Goal: Task Accomplishment & Management: Complete application form

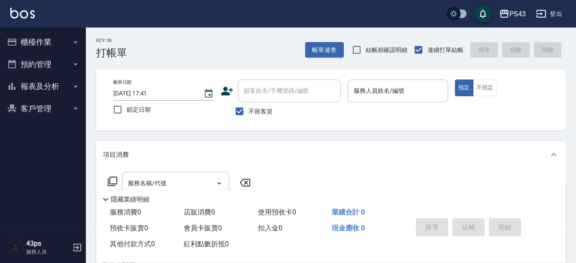
click at [136, 112] on span "鎖定日期" at bounding box center [139, 109] width 24 height 9
click at [127, 112] on input "鎖定日期" at bounding box center [118, 110] width 18 height 18
click at [136, 112] on span "鎖定日期" at bounding box center [139, 109] width 24 height 9
click at [127, 112] on input "鎖定日期" at bounding box center [118, 110] width 18 height 18
checkbox input "false"
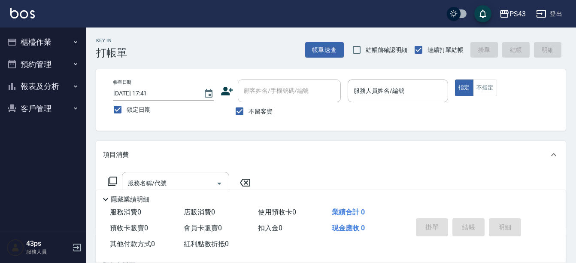
type input "[DATE] 17:42"
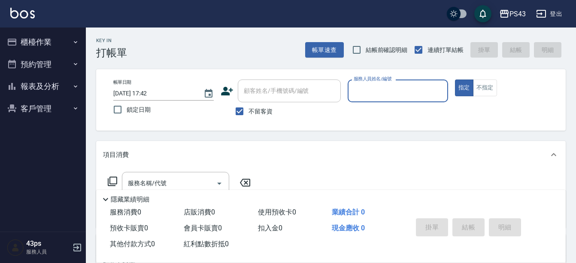
click at [420, 93] on input "服務人員姓名/編號" at bounding box center [398, 90] width 93 height 15
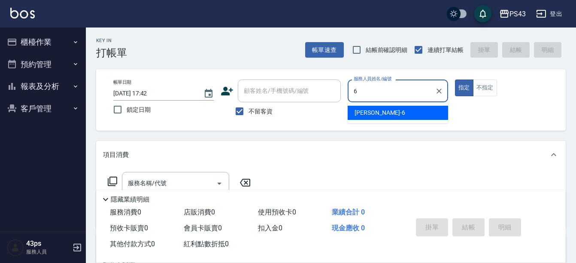
type input "[PERSON_NAME]-6"
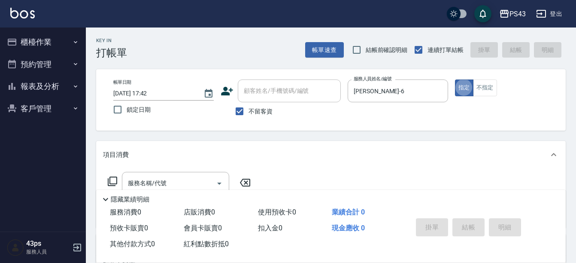
type button "true"
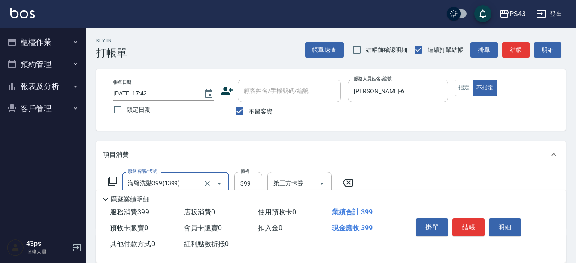
type input "海鹽洗髮399(1399)"
type input "499"
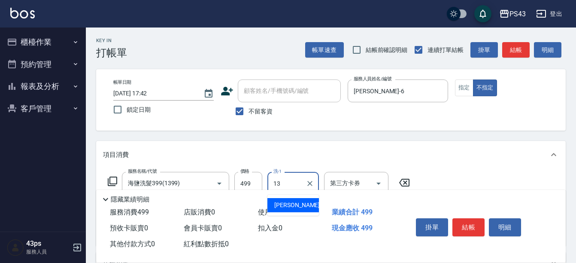
type input "[PERSON_NAME]-13"
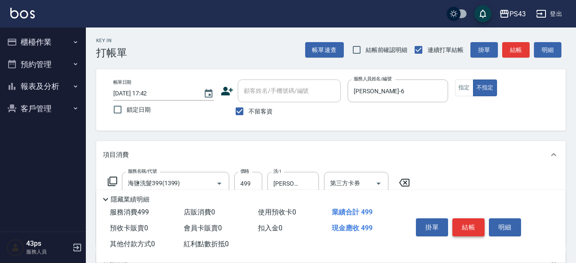
click at [466, 226] on button "結帳" at bounding box center [469, 227] width 32 height 18
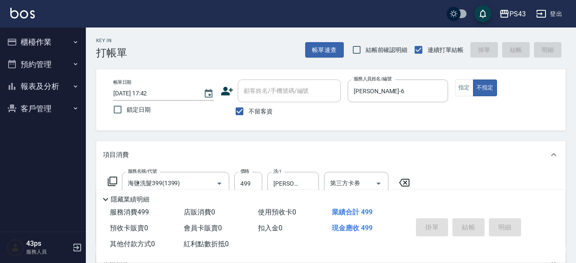
type input "[DATE] 17:43"
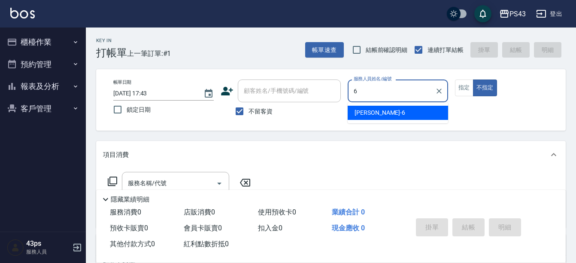
type input "[PERSON_NAME]-6"
type button "false"
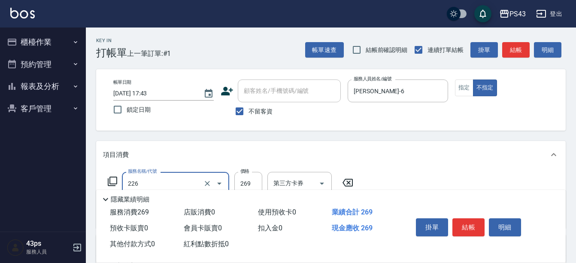
type input "洗剪269(226)"
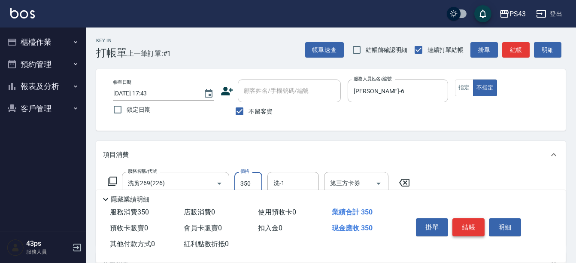
type input "350"
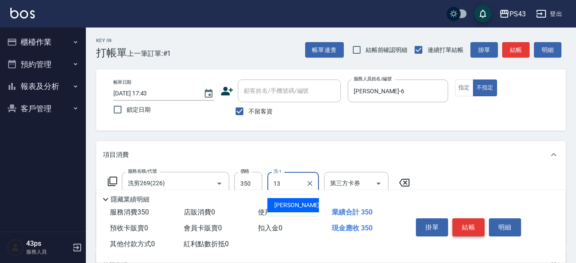
type input "[PERSON_NAME]-13"
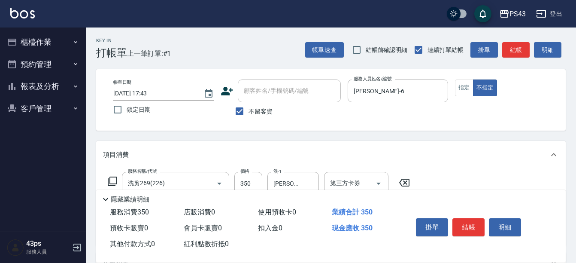
drag, startPoint x: 467, startPoint y: 228, endPoint x: 490, endPoint y: 105, distance: 124.9
click at [490, 105] on div "Key In 打帳單 上一筆訂單:#1 帳單速查 結帳前確認明細 連續打單結帳 掛單 結帳 明細 帳單日期 [DATE] 17:43 鎖定日期 顧客姓名/手機…" at bounding box center [331, 222] width 490 height 390
click at [469, 88] on button "指定" at bounding box center [464, 87] width 18 height 17
click at [477, 225] on button "結帳" at bounding box center [469, 227] width 32 height 18
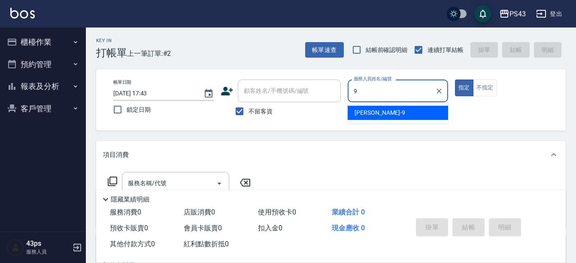
type input "[PERSON_NAME]-9"
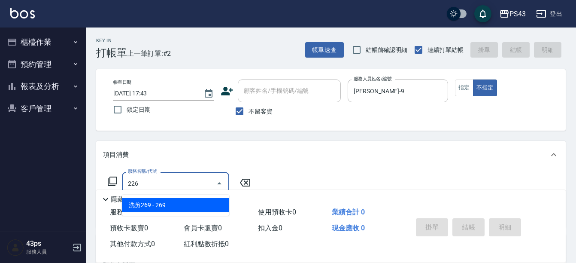
type input "洗剪269(226)"
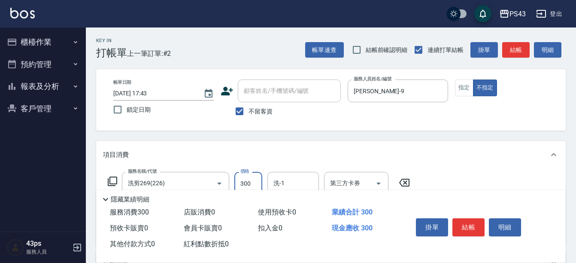
type input "300"
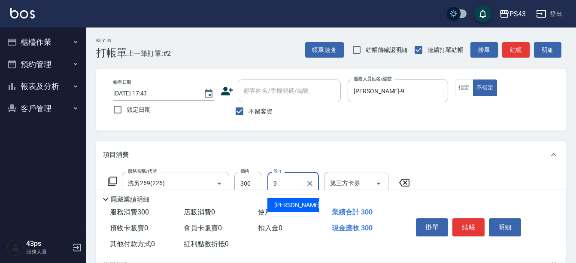
type input "[PERSON_NAME]-9"
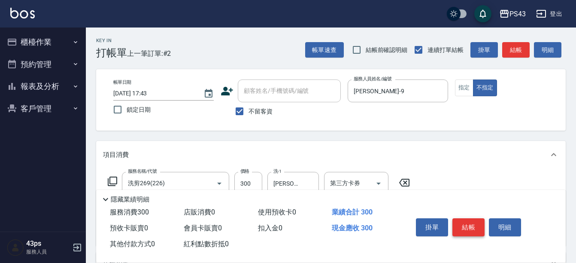
click at [472, 220] on button "結帳" at bounding box center [469, 227] width 32 height 18
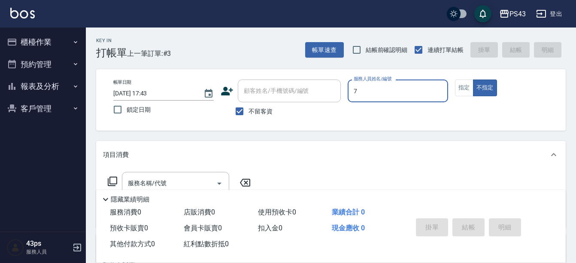
type input "[PERSON_NAME]-7"
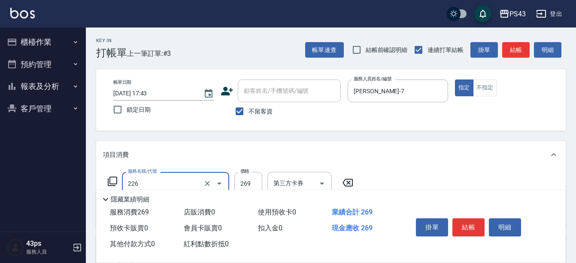
type input "洗剪269(226)"
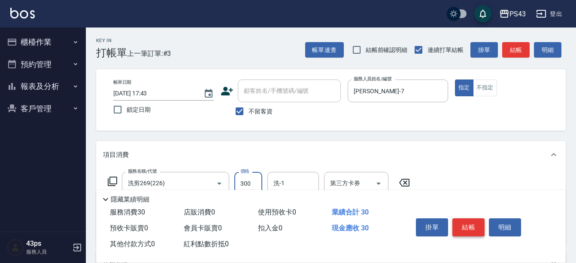
type input "300"
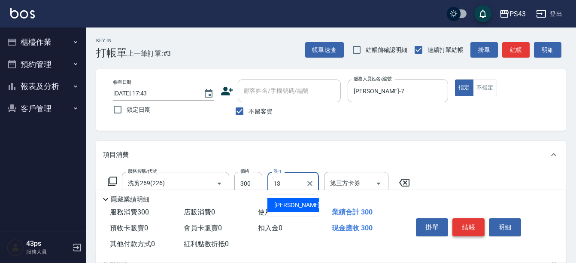
type input "[PERSON_NAME]-13"
click at [474, 219] on button "結帳" at bounding box center [469, 227] width 32 height 18
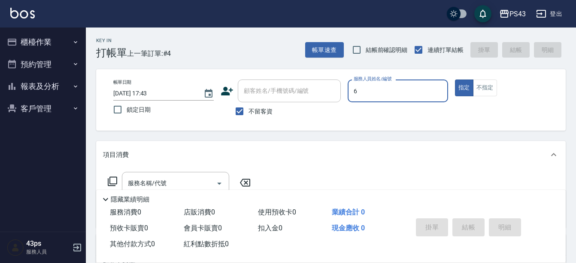
type input "[PERSON_NAME]-6"
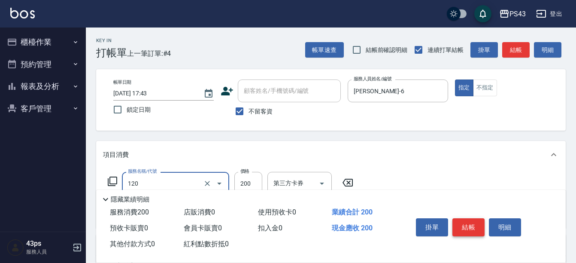
type input "New洗200(120)"
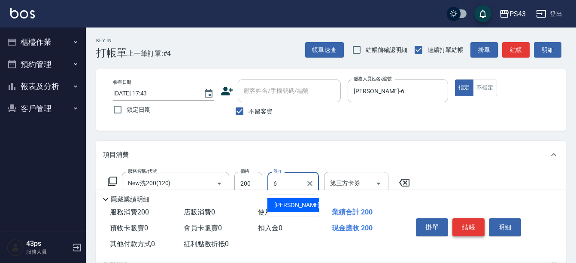
type input "[PERSON_NAME]-6"
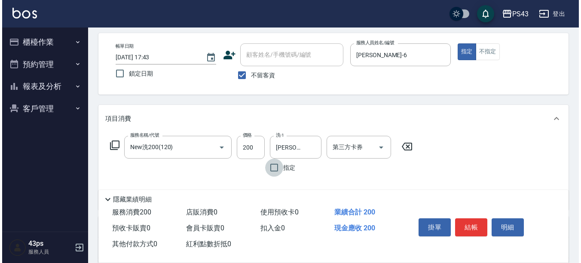
scroll to position [86, 0]
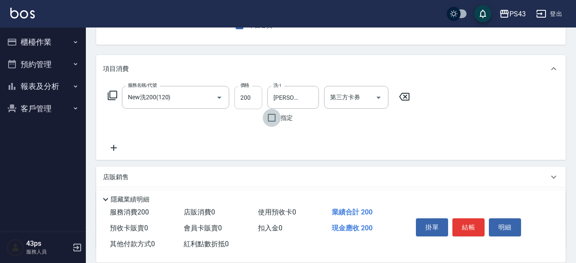
click at [243, 91] on input "200" at bounding box center [249, 97] width 28 height 23
type input "300"
click at [109, 94] on icon at bounding box center [112, 95] width 10 height 10
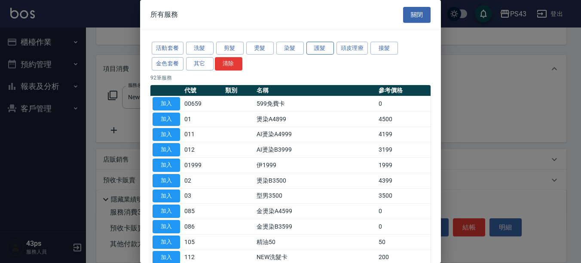
click at [315, 49] on button "護髮" at bounding box center [319, 48] width 27 height 13
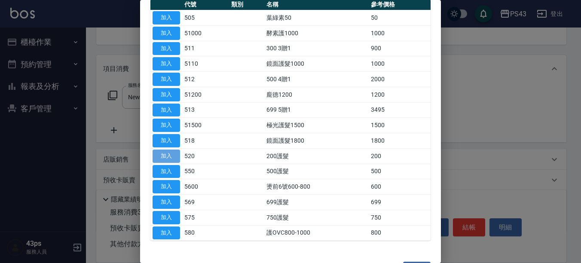
click at [167, 158] on button "加入" at bounding box center [165, 155] width 27 height 13
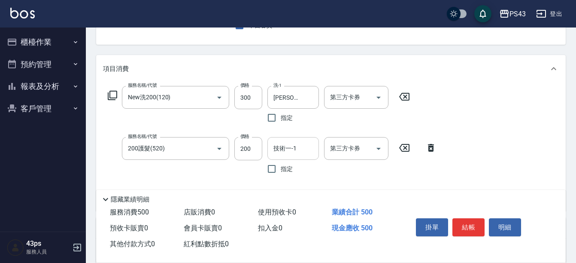
click at [302, 151] on input "技術一-1" at bounding box center [293, 148] width 44 height 15
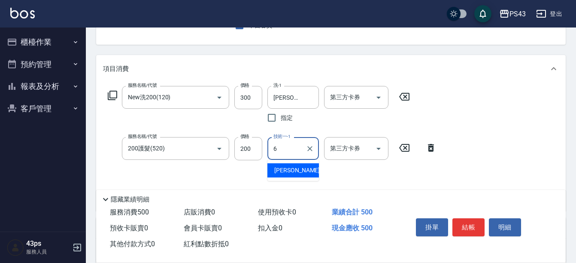
type input "[PERSON_NAME]-6"
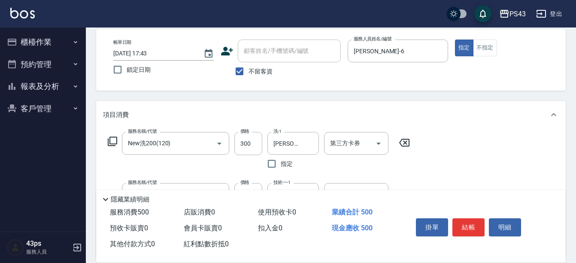
scroll to position [0, 0]
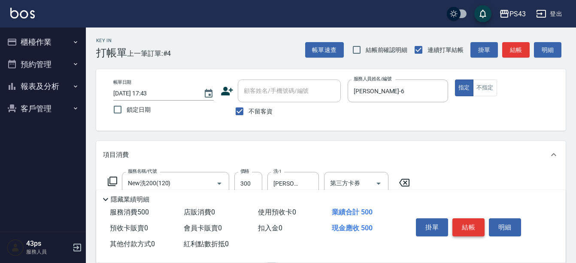
click at [466, 222] on button "結帳" at bounding box center [469, 227] width 32 height 18
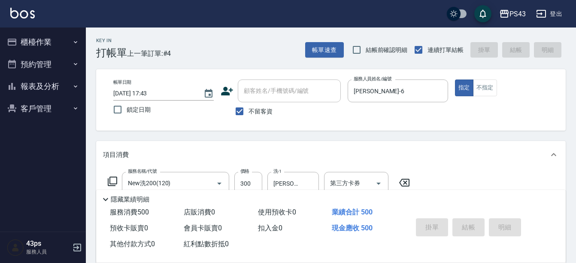
type input "[DATE] 17:44"
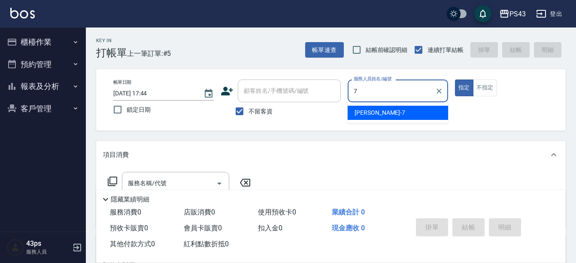
type input "[PERSON_NAME]-7"
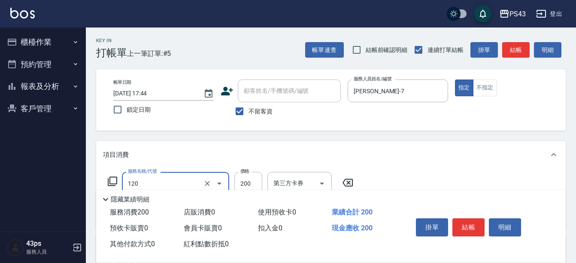
type input "New洗200(120)"
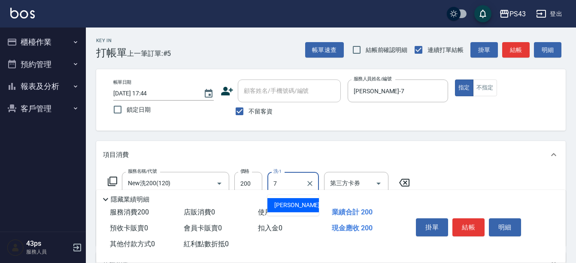
type input "[PERSON_NAME]-7"
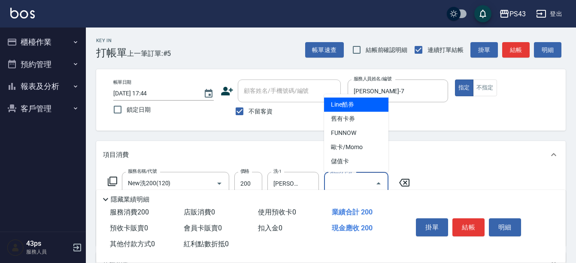
click at [363, 179] on input "第三方卡券" at bounding box center [350, 183] width 44 height 15
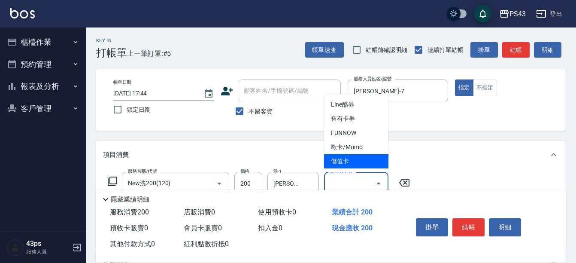
click at [356, 165] on span "儲值卡" at bounding box center [356, 161] width 64 height 14
type input "儲值卡"
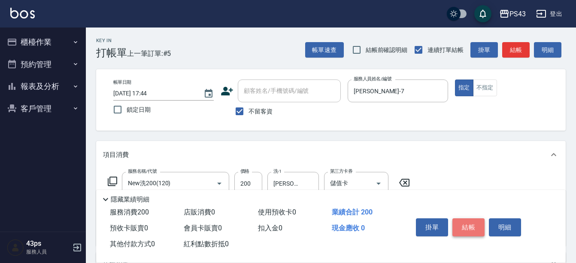
click at [469, 223] on button "結帳" at bounding box center [469, 227] width 32 height 18
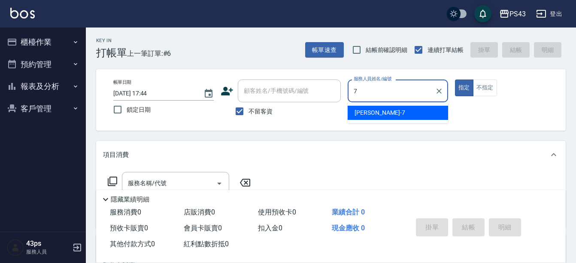
type input "[PERSON_NAME]-7"
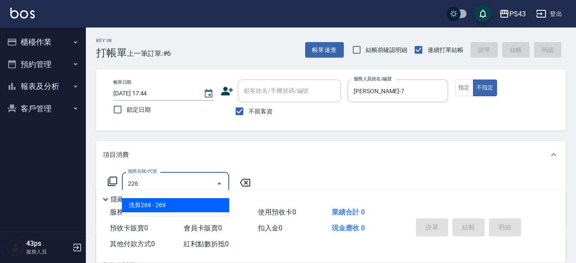
type input "洗剪269(226)"
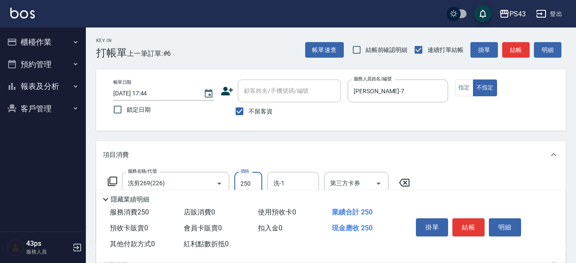
type input "250"
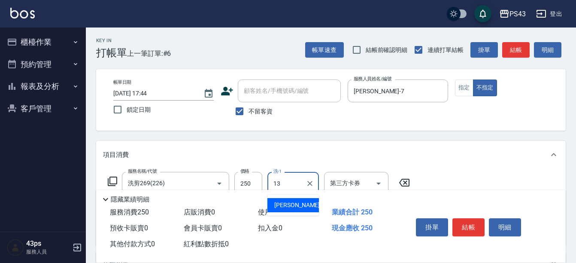
type input "[PERSON_NAME]-13"
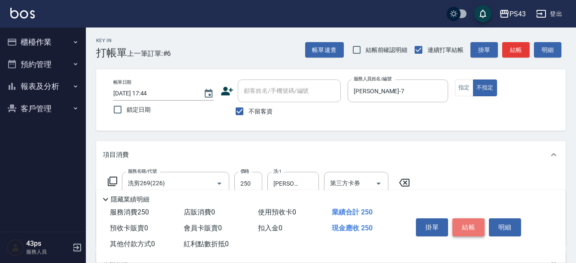
click at [476, 225] on button "結帳" at bounding box center [469, 227] width 32 height 18
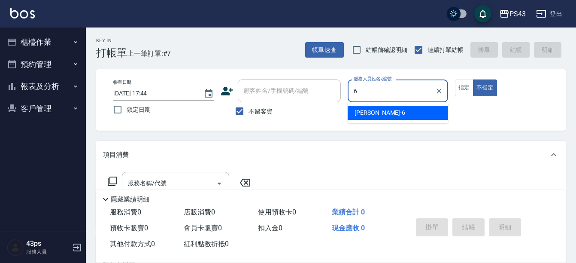
type input "[PERSON_NAME]-6"
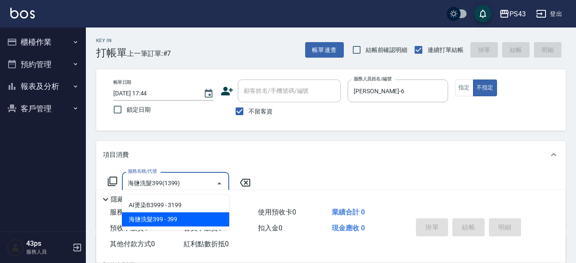
type input "海鹽洗髮399(1399)"
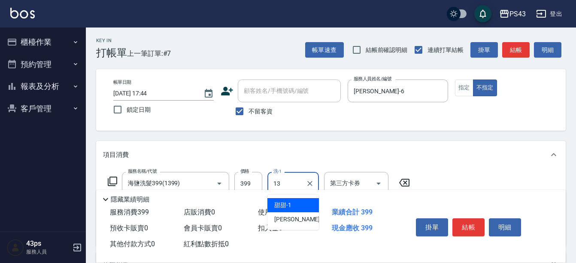
type input "[PERSON_NAME]-13"
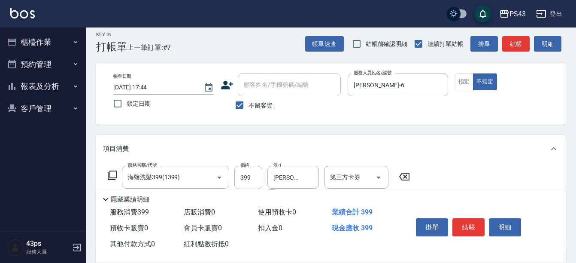
scroll to position [129, 0]
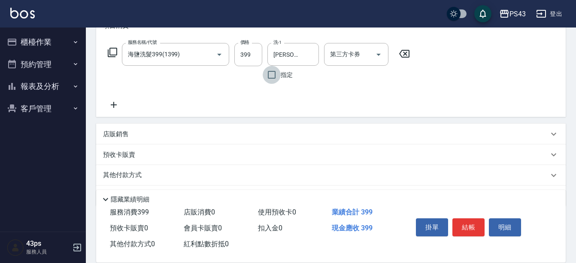
click at [111, 108] on icon at bounding box center [113, 105] width 21 height 10
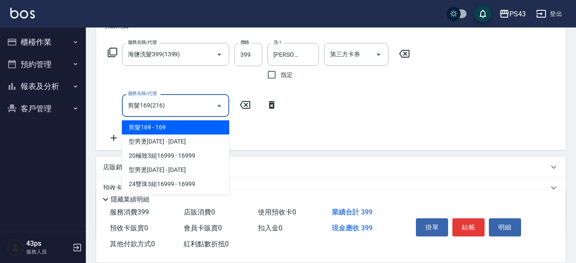
type input "剪髮169(216)"
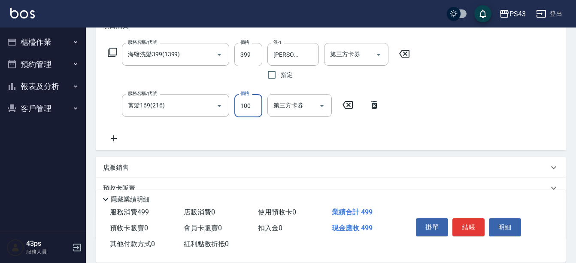
type input "100"
click at [201, 147] on div "服務名稱/代號 海鹽洗髮399(1399) 服務名稱/代號 價格 399 價格 洗-1 [PERSON_NAME]-13 洗-1 指定 第三方卡券 第三方卡券…" at bounding box center [331, 95] width 470 height 111
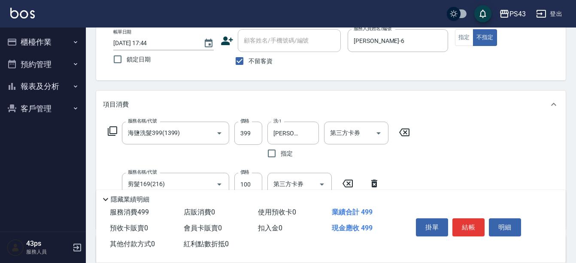
scroll to position [0, 0]
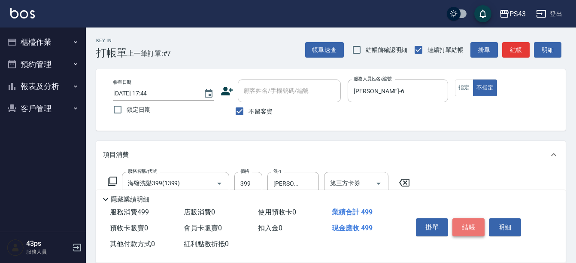
click at [472, 219] on button "結帳" at bounding box center [469, 227] width 32 height 18
type input "[DATE] 17:45"
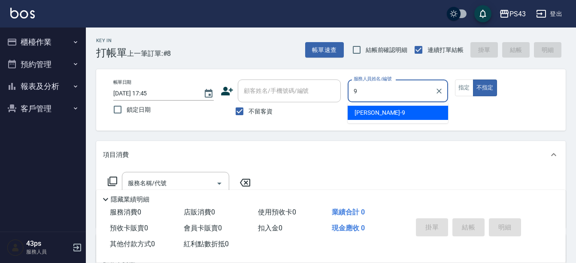
type input "[PERSON_NAME]-9"
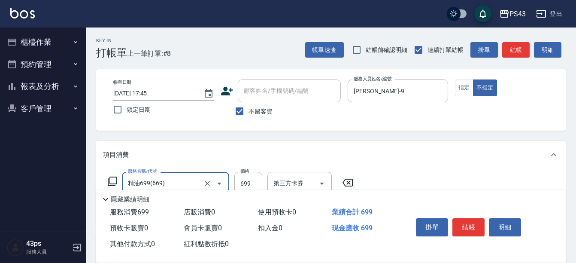
type input "精油699(669)"
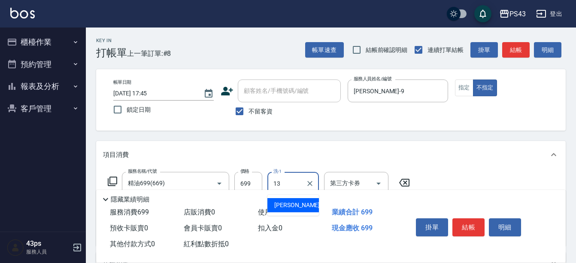
type input "[PERSON_NAME]-13"
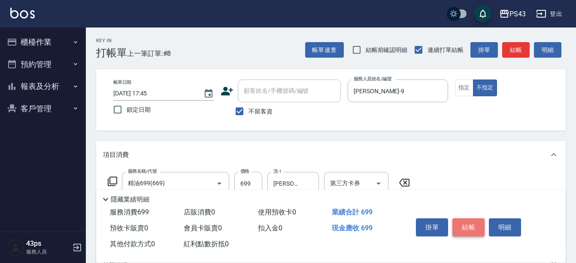
click at [469, 223] on button "結帳" at bounding box center [469, 227] width 32 height 18
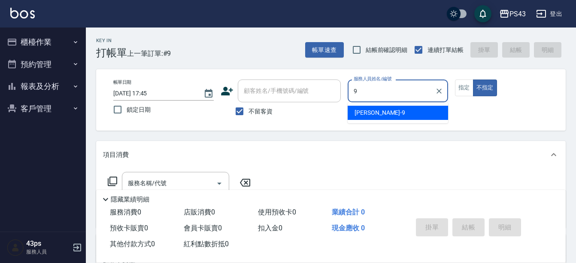
type input "[PERSON_NAME]-9"
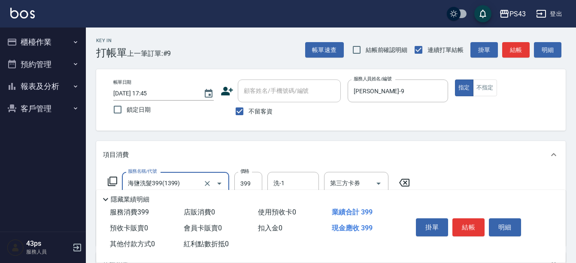
type input "海鹽洗髮399(1399)"
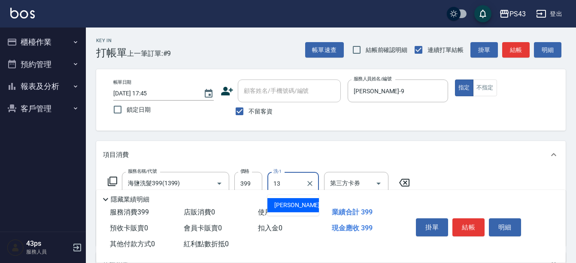
type input "[PERSON_NAME]-13"
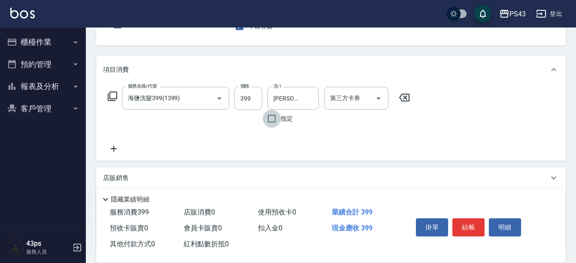
scroll to position [86, 0]
click at [107, 146] on icon at bounding box center [113, 148] width 21 height 10
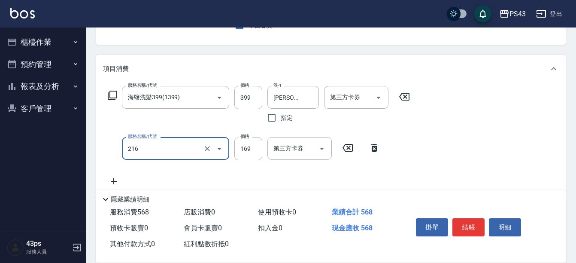
type input "剪髮169(216)"
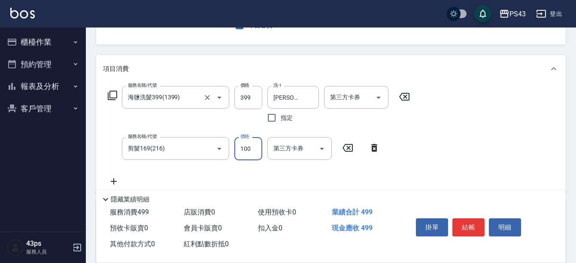
click at [190, 123] on div "服務名稱/代號 海鹽洗髮399(1399) 服務名稱/代號" at bounding box center [175, 106] width 107 height 41
type input "100"
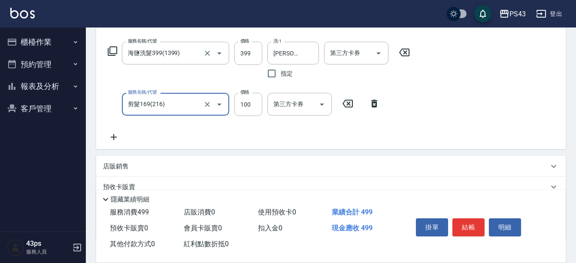
scroll to position [172, 0]
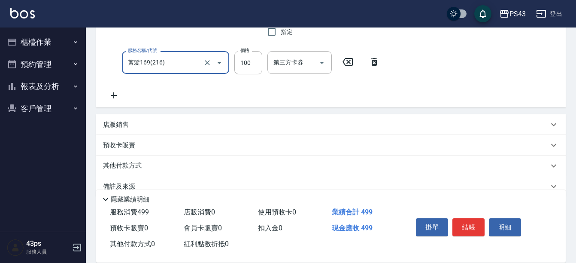
click at [187, 123] on div "店販銷售" at bounding box center [326, 124] width 446 height 9
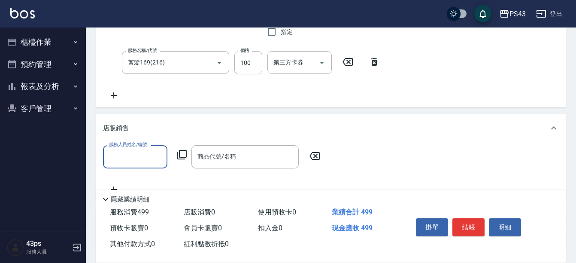
scroll to position [0, 0]
type input "[PERSON_NAME]-9"
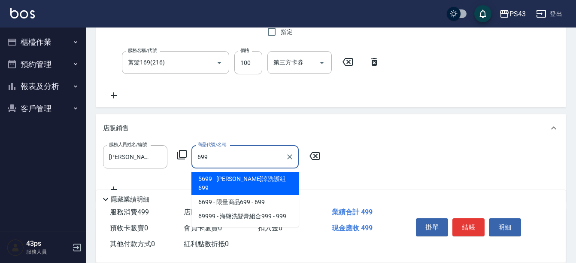
type input "[PERSON_NAME]涼洗護組"
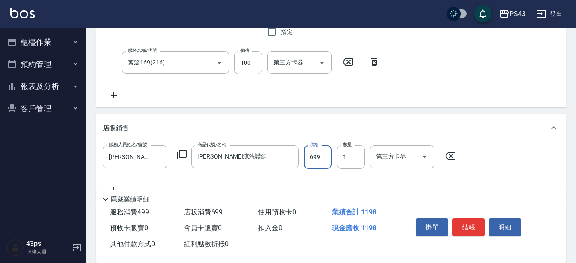
click at [323, 194] on div "隱藏業績明細" at bounding box center [334, 199] width 466 height 10
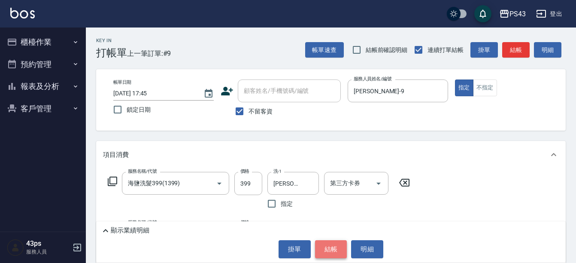
click at [331, 251] on button "結帳" at bounding box center [331, 249] width 32 height 18
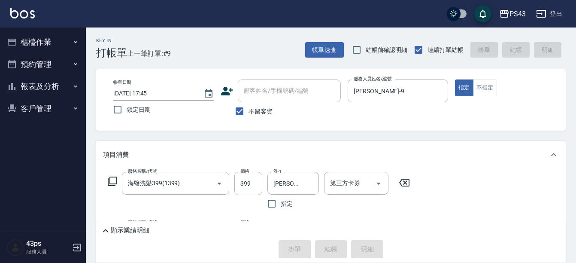
type input "[DATE] 17:46"
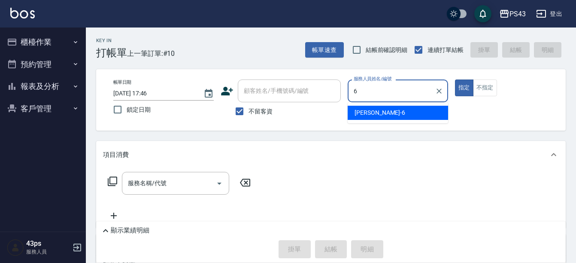
type input "[PERSON_NAME]-6"
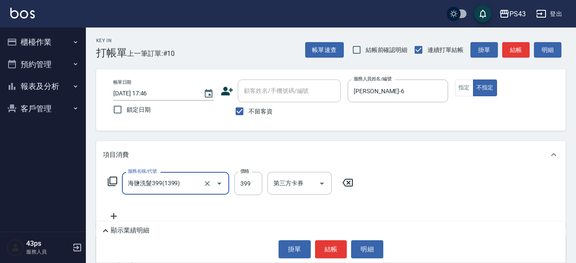
type input "海鹽洗髮399(1399)"
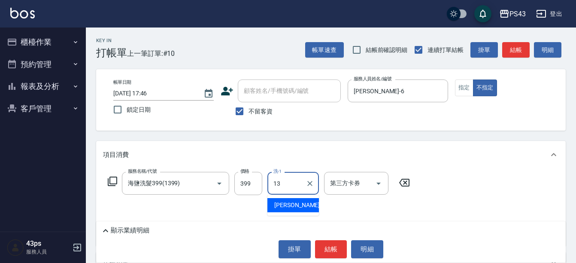
type input "[PERSON_NAME]-13"
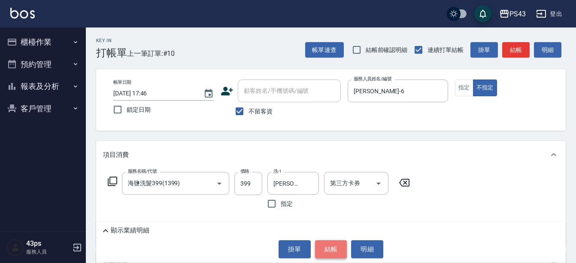
click at [326, 247] on button "結帳" at bounding box center [331, 249] width 32 height 18
